Goal: Find specific page/section: Find specific page/section

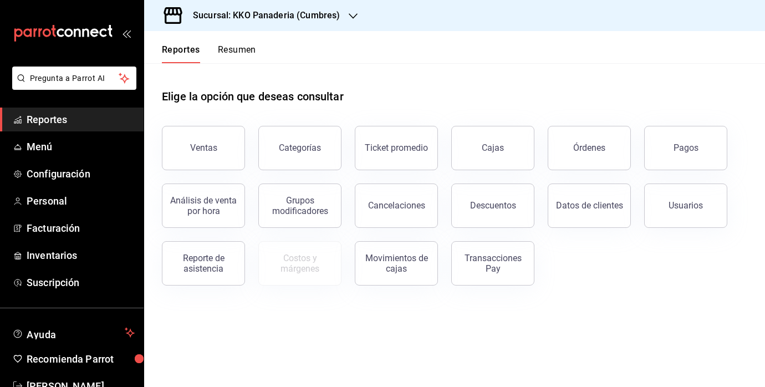
click at [242, 49] on button "Resumen" at bounding box center [237, 53] width 38 height 19
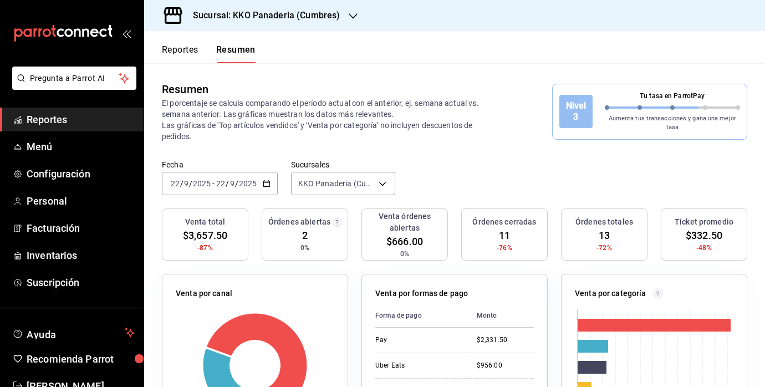
click at [187, 53] on button "Reportes" at bounding box center [180, 53] width 37 height 19
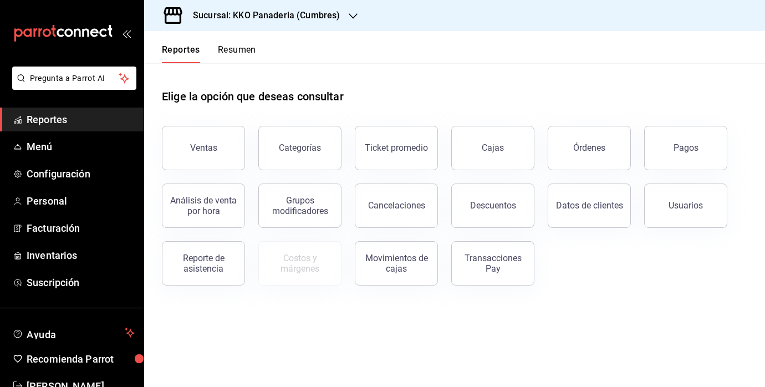
click at [229, 52] on button "Resumen" at bounding box center [237, 53] width 38 height 19
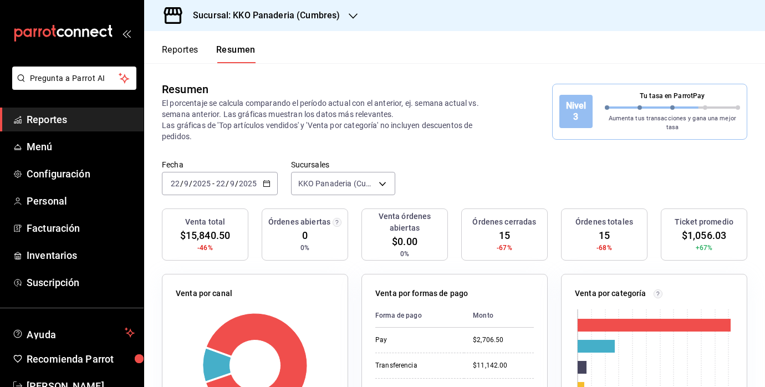
click at [59, 122] on span "Reportes" at bounding box center [81, 119] width 108 height 15
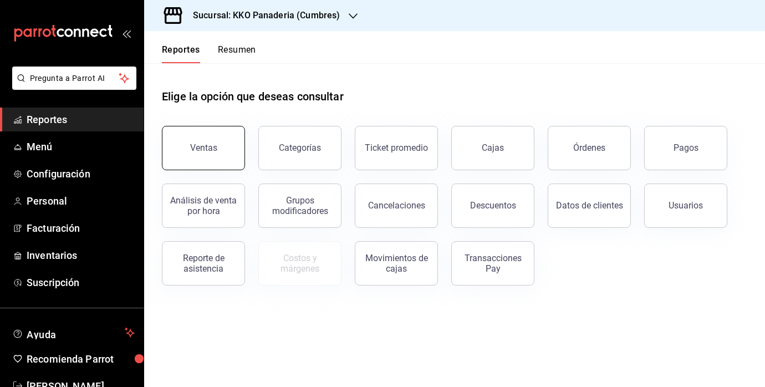
click at [209, 139] on button "Ventas" at bounding box center [203, 148] width 83 height 44
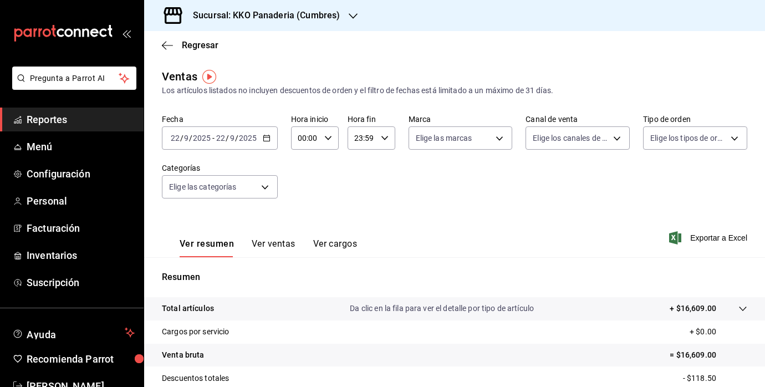
click at [56, 111] on link "Reportes" at bounding box center [72, 120] width 144 height 24
